Goal: Communication & Community: Answer question/provide support

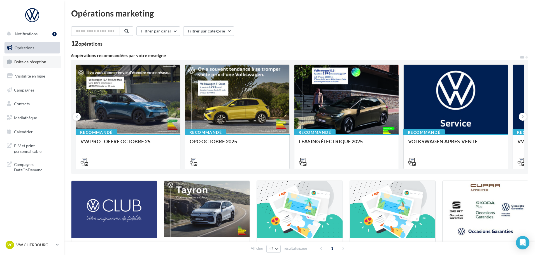
click at [31, 64] on span "Boîte de réception" at bounding box center [30, 61] width 32 height 5
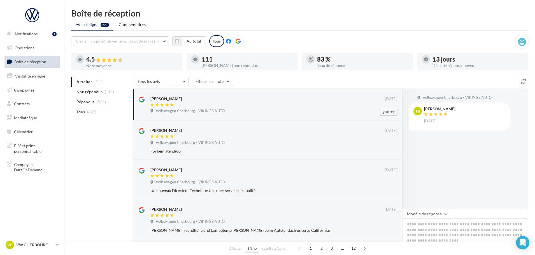
click at [292, 111] on div "Volkswagen Cherbourg - VIKINGS AUTO" at bounding box center [273, 112] width 247 height 6
click at [432, 221] on textarea at bounding box center [465, 236] width 126 height 35
click at [432, 216] on button "Modèle de réponse" at bounding box center [426, 214] width 49 height 10
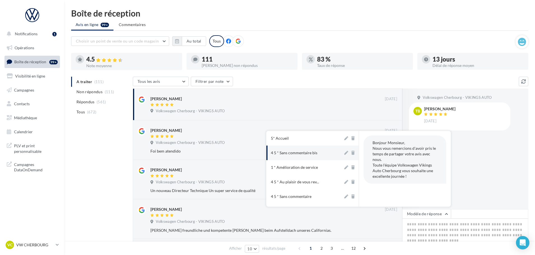
click at [295, 155] on div "4 5 * Sans commentaire bis" at bounding box center [294, 153] width 46 height 6
type textarea "**********"
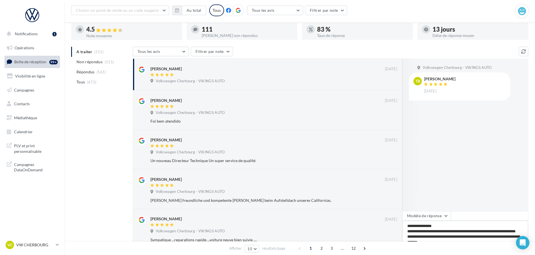
scroll to position [88, 0]
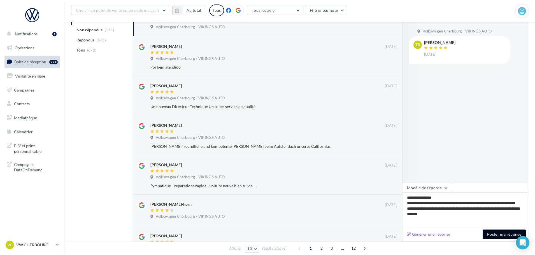
click at [500, 234] on button "Poster ma réponse" at bounding box center [503, 235] width 43 height 10
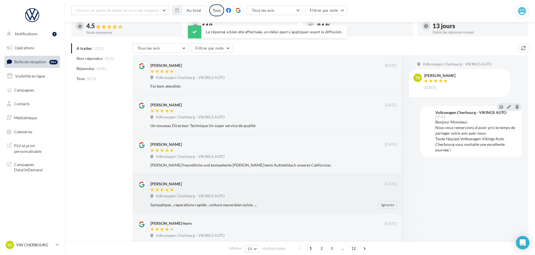
scroll to position [32, 0]
click at [24, 241] on div "VC VW CHERBOURG vw-tour-vau" at bounding box center [30, 245] width 48 height 8
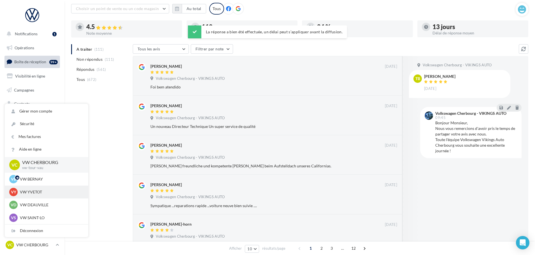
click at [36, 193] on p "VW YVETOT" at bounding box center [51, 192] width 62 height 6
click at [43, 247] on p "VW CHERBOURG" at bounding box center [34, 245] width 37 height 6
